Goal: Information Seeking & Learning: Find specific fact

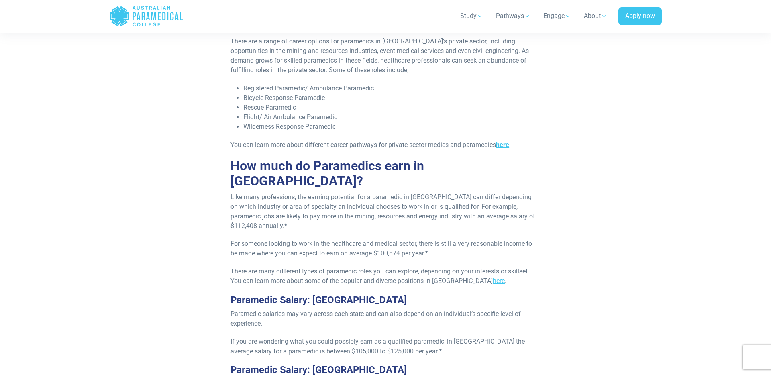
scroll to position [634, 0]
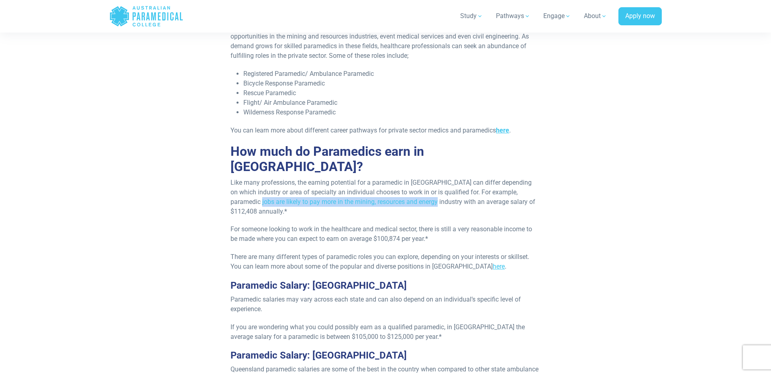
drag, startPoint x: 238, startPoint y: 187, endPoint x: 416, endPoint y: 190, distance: 177.5
click at [414, 190] on p "Like many professions, the earning potential for a paramedic in [GEOGRAPHIC_DAT…" at bounding box center [385, 197] width 310 height 39
click at [416, 190] on p "Like many professions, the earning potential for a paramedic in [GEOGRAPHIC_DAT…" at bounding box center [385, 197] width 310 height 39
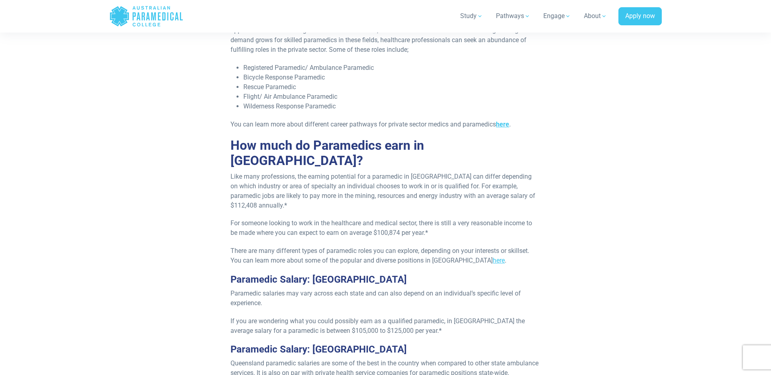
scroll to position [642, 0]
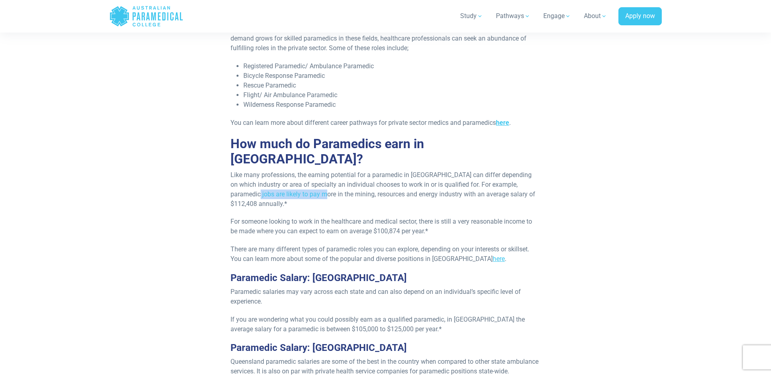
drag, startPoint x: 235, startPoint y: 180, endPoint x: 302, endPoint y: 180, distance: 66.6
click at [302, 180] on p "Like many professions, the earning potential for a paramedic in [GEOGRAPHIC_DAT…" at bounding box center [385, 189] width 310 height 39
click at [304, 180] on p "Like many professions, the earning potential for a paramedic in [GEOGRAPHIC_DAT…" at bounding box center [385, 189] width 310 height 39
click at [338, 179] on p "Like many professions, the earning potential for a paramedic in [GEOGRAPHIC_DAT…" at bounding box center [385, 189] width 310 height 39
click at [369, 179] on p "Like many professions, the earning potential for a paramedic in [GEOGRAPHIC_DAT…" at bounding box center [385, 189] width 310 height 39
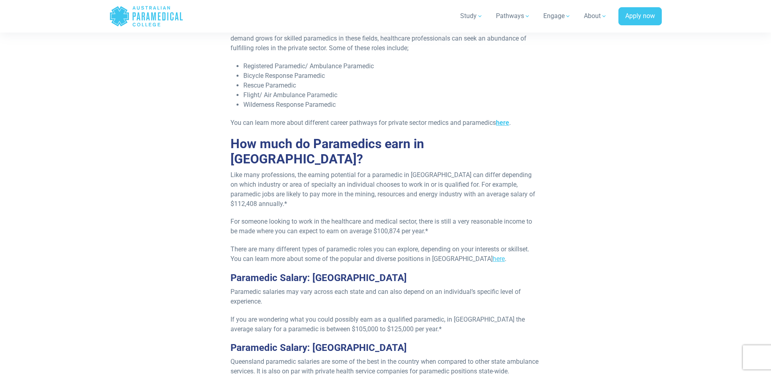
click at [385, 179] on p "Like many professions, the earning potential for a paramedic in [GEOGRAPHIC_DAT…" at bounding box center [385, 189] width 310 height 39
click at [407, 179] on p "Like many professions, the earning potential for a paramedic in [GEOGRAPHIC_DAT…" at bounding box center [385, 189] width 310 height 39
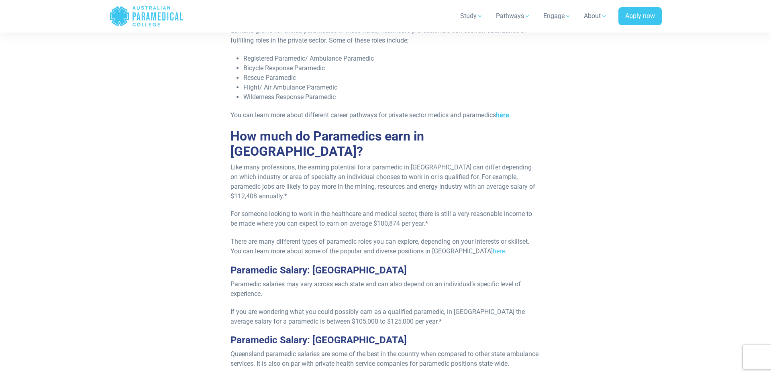
scroll to position [662, 0]
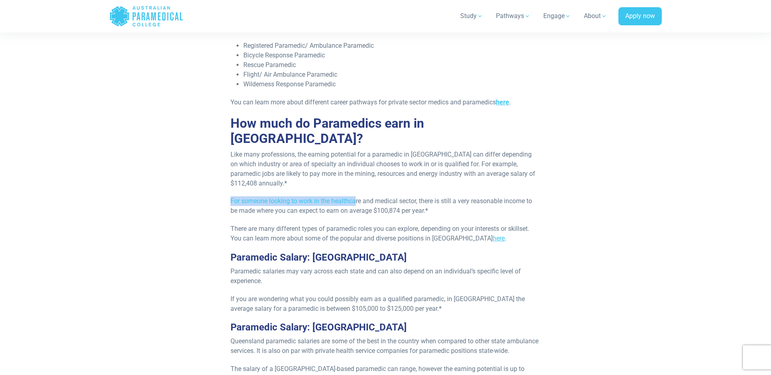
drag, startPoint x: 230, startPoint y: 185, endPoint x: 390, endPoint y: 200, distance: 160.9
click at [387, 199] on div "Re-published [DATE]. Are you looking to kickstart a career in the field of para…" at bounding box center [386, 172] width 320 height 1279
click at [390, 200] on div "Re-published [DATE]. Are you looking to kickstart a career in the field of para…" at bounding box center [386, 172] width 320 height 1279
drag, startPoint x: 331, startPoint y: 185, endPoint x: 449, endPoint y: 186, distance: 118.0
click at [446, 196] on p "For someone looking to work in the healthcare and medical sector, there is stil…" at bounding box center [385, 205] width 310 height 19
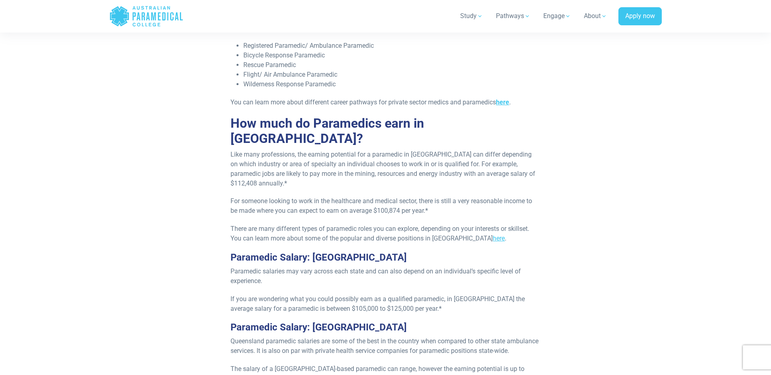
click at [449, 196] on p "For someone looking to work in the healthcare and medical sector, there is stil…" at bounding box center [385, 205] width 310 height 19
drag, startPoint x: 413, startPoint y: 186, endPoint x: 529, endPoint y: 187, distance: 116.0
click at [529, 196] on p "For someone looking to work in the healthcare and medical sector, there is stil…" at bounding box center [385, 205] width 310 height 19
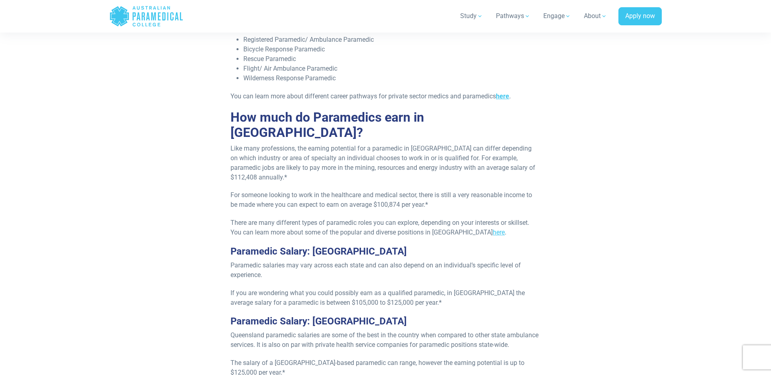
scroll to position [677, 0]
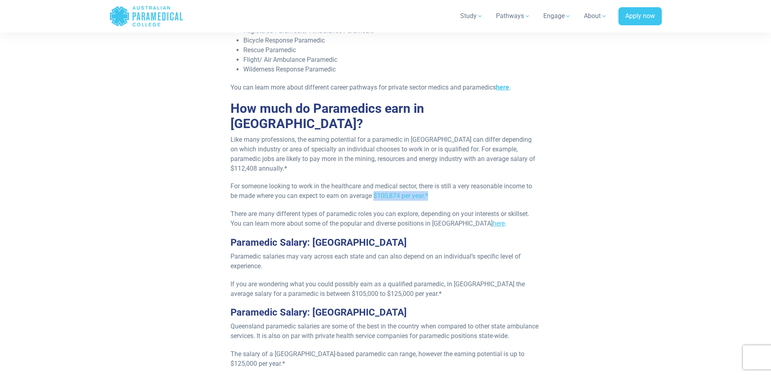
drag, startPoint x: 375, startPoint y: 181, endPoint x: 477, endPoint y: 182, distance: 102.4
click at [472, 181] on p "For someone looking to work in the healthcare and medical sector, there is stil…" at bounding box center [385, 190] width 310 height 19
click at [477, 182] on p "For someone looking to work in the healthcare and medical sector, there is stil…" at bounding box center [385, 190] width 310 height 19
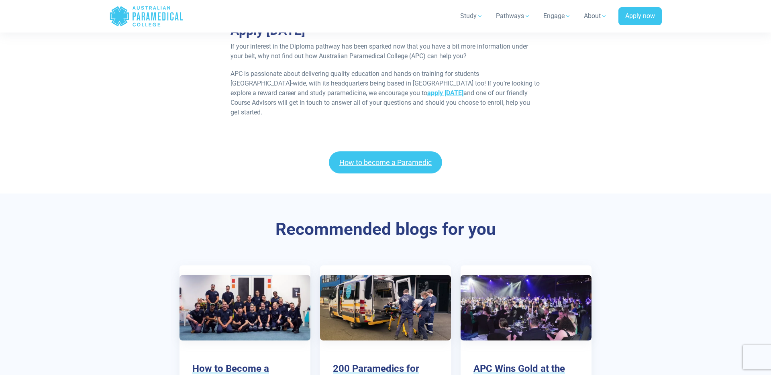
scroll to position [1382, 0]
